Goal: Task Accomplishment & Management: Manage account settings

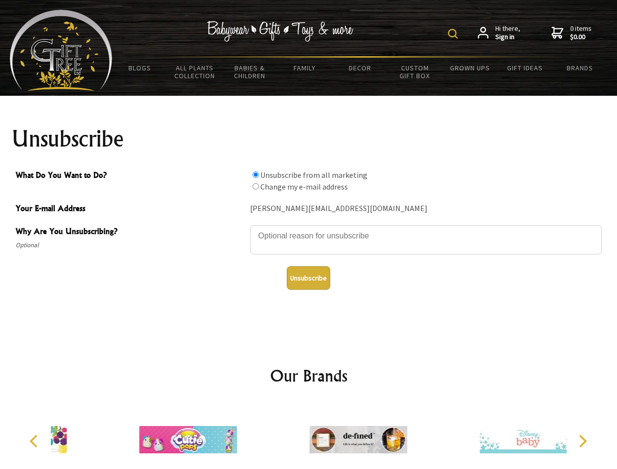
click at [455, 34] on img at bounding box center [453, 34] width 10 height 10
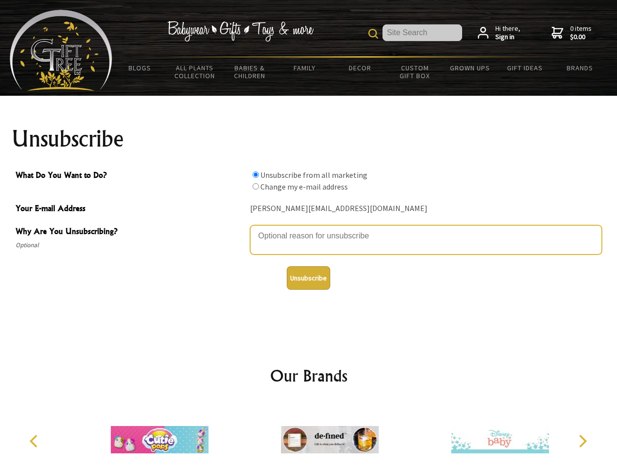
click at [309, 229] on textarea "Why Are You Unsubscribing?" at bounding box center [426, 239] width 352 height 29
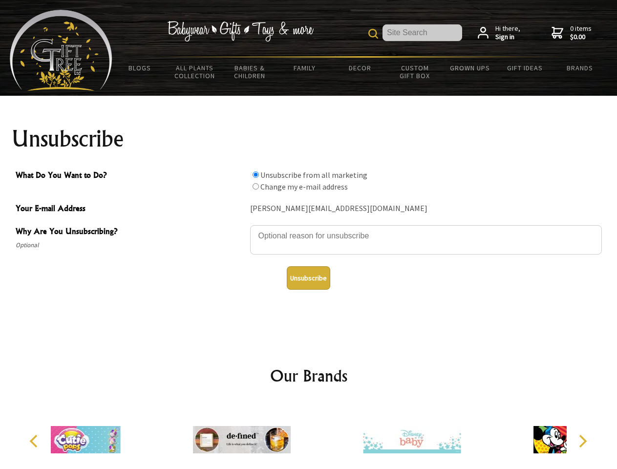
click at [256, 175] on input "What Do You Want to Do?" at bounding box center [256, 175] width 6 height 6
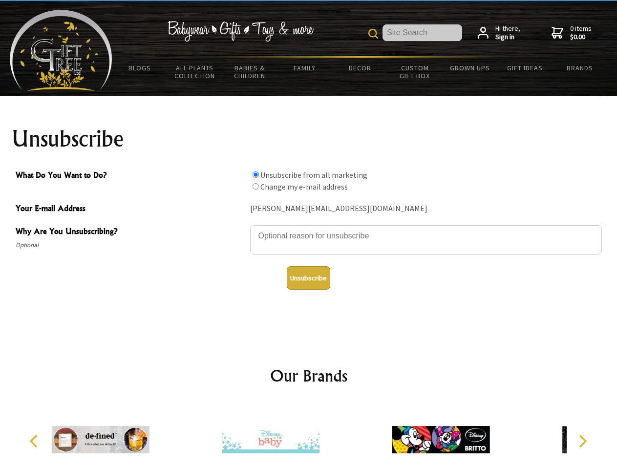
click at [256, 186] on input "What Do You Want to Do?" at bounding box center [256, 186] width 6 height 6
radio input "true"
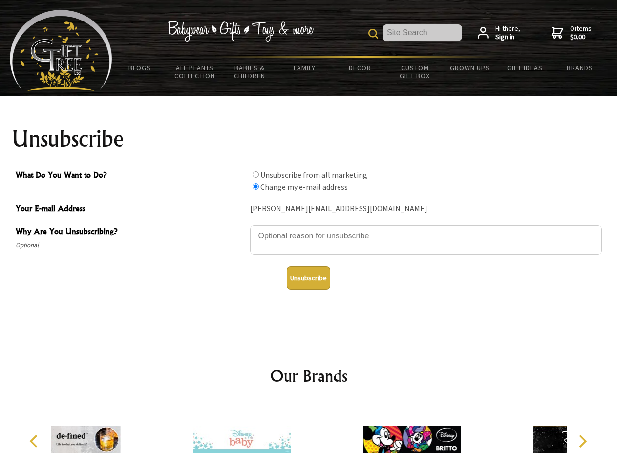
click at [308, 278] on button "Unsubscribe" at bounding box center [309, 277] width 44 height 23
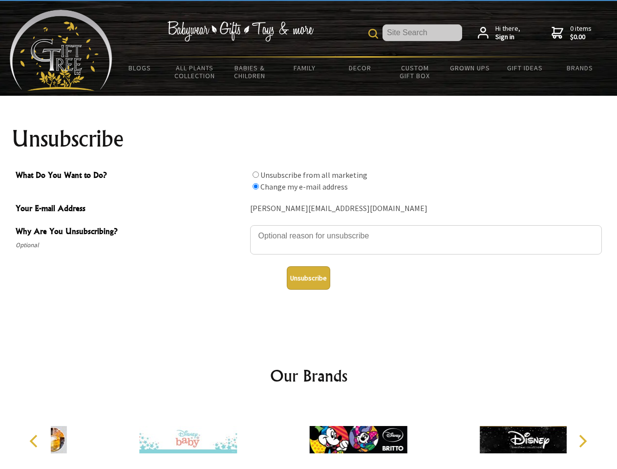
click at [309, 436] on div at bounding box center [358, 441] width 170 height 76
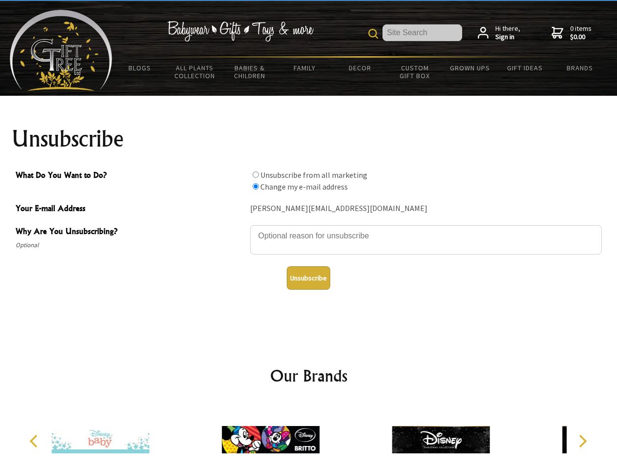
click at [35, 441] on icon "Previous" at bounding box center [34, 441] width 13 height 13
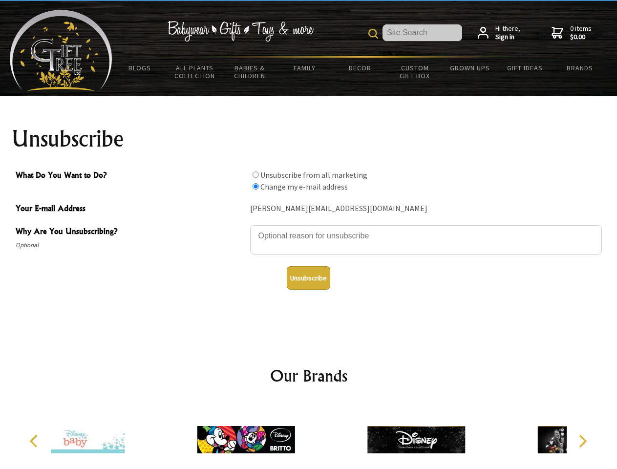
click at [583, 441] on icon "Next" at bounding box center [582, 441] width 13 height 13
